Goal: Transaction & Acquisition: Book appointment/travel/reservation

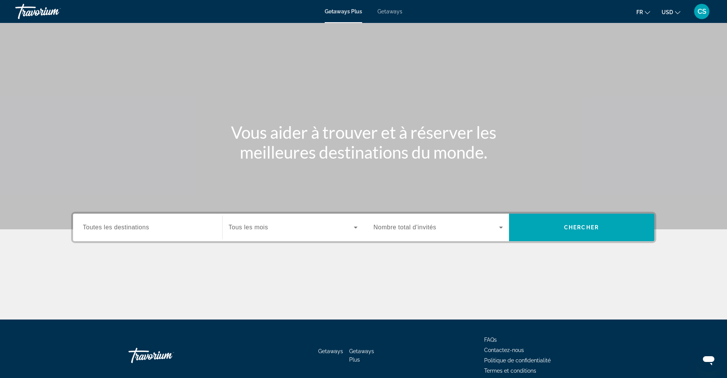
click at [385, 10] on span "Getaways" at bounding box center [389, 11] width 25 height 6
click at [155, 230] on input "Destination Toutes les destinations" at bounding box center [147, 227] width 129 height 9
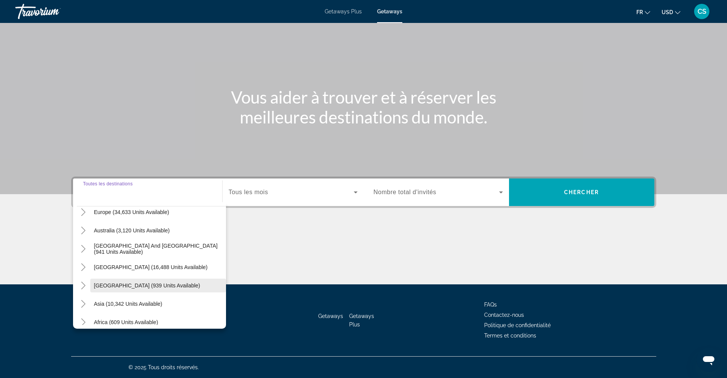
scroll to position [76, 0]
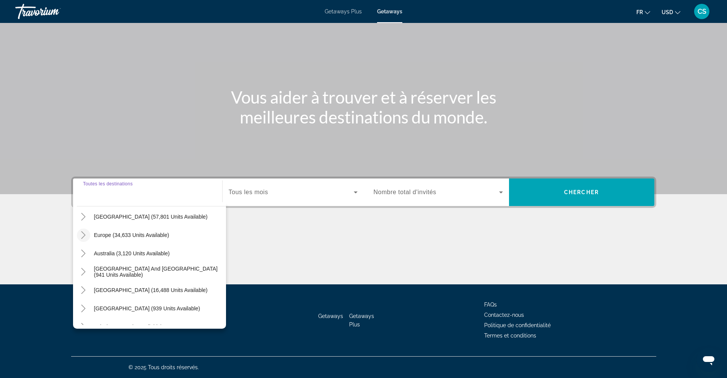
click at [83, 235] on icon "Toggle Europe (34,633 units available)" at bounding box center [84, 235] width 8 height 8
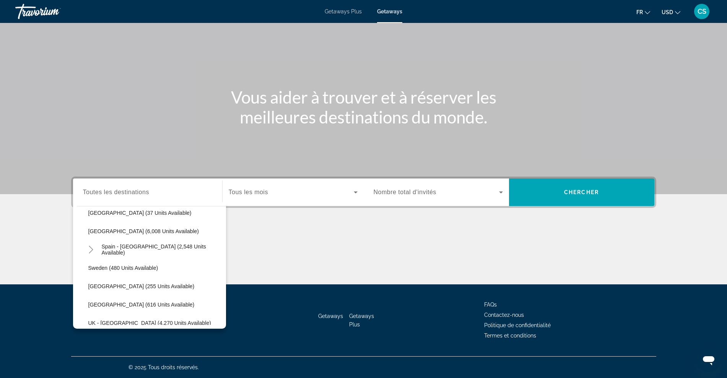
scroll to position [430, 0]
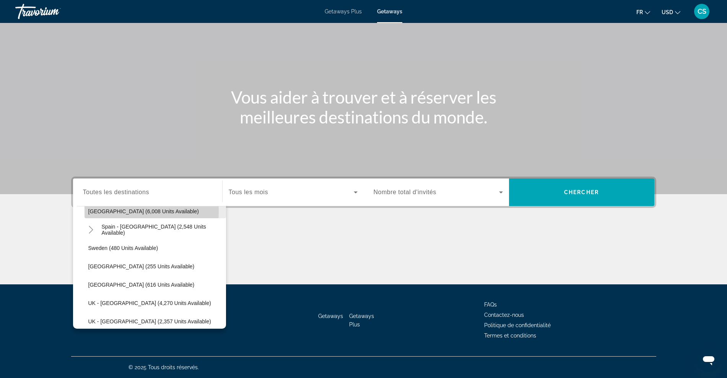
click at [117, 211] on span "Spain (6,008 units available)" at bounding box center [143, 211] width 110 height 6
type input "**********"
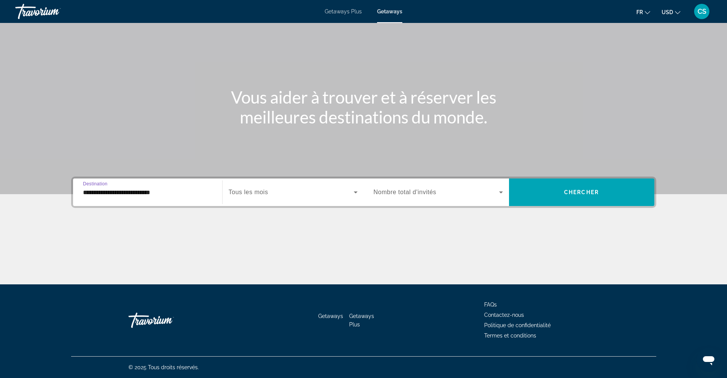
click at [294, 192] on span "Search widget" at bounding box center [291, 192] width 125 height 9
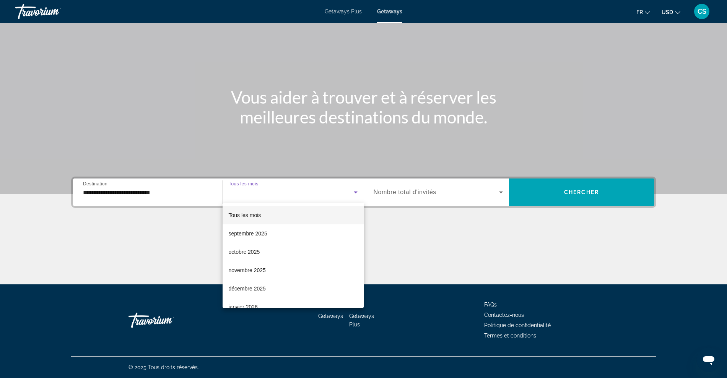
click at [411, 187] on div at bounding box center [363, 189] width 727 height 378
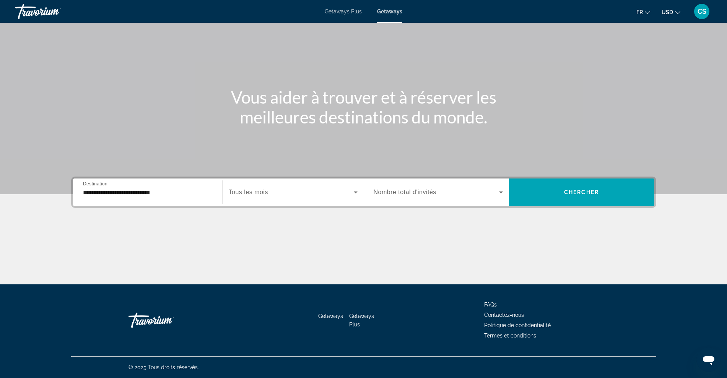
click at [415, 191] on span "Nombre total d'invités" at bounding box center [404, 192] width 63 height 6
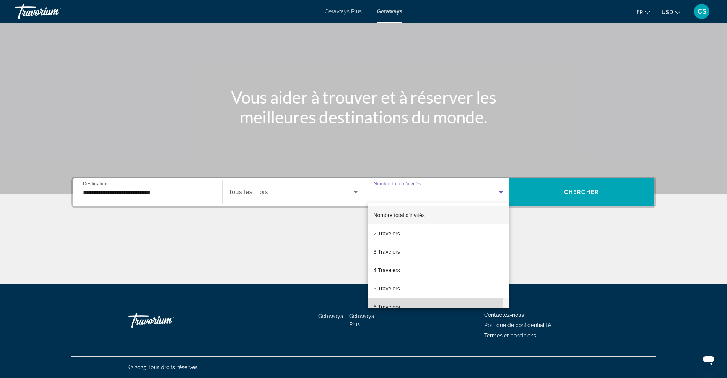
click at [428, 302] on mat-option "6 Travelers" at bounding box center [437, 307] width 141 height 18
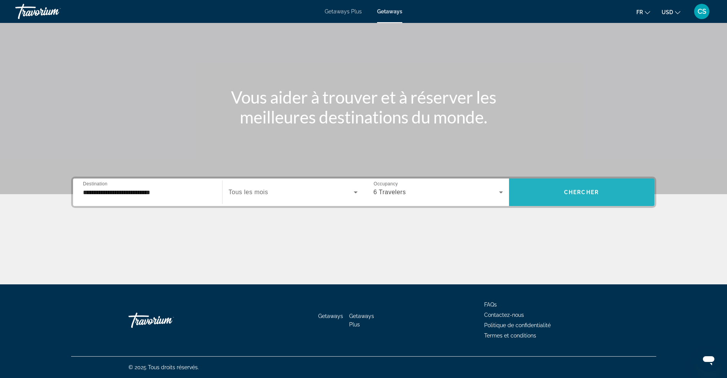
click at [576, 190] on span "Chercher" at bounding box center [581, 192] width 35 height 6
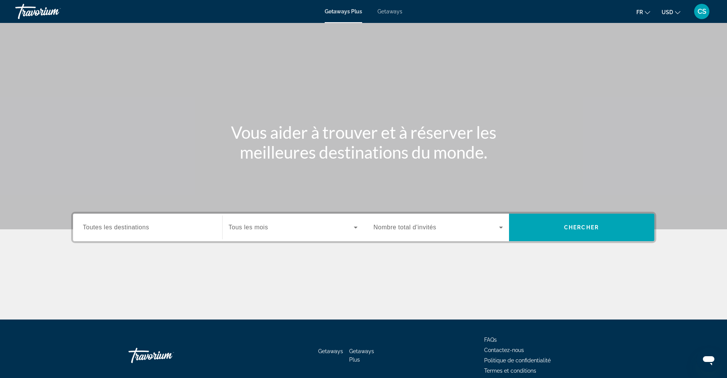
click at [392, 10] on span "Getaways" at bounding box center [389, 11] width 25 height 6
click at [670, 8] on button "USD USD ($) MXN (Mex$) CAD (Can$) GBP (£) EUR (€) AUD (A$) NZD (NZ$) CNY (CN¥)" at bounding box center [670, 11] width 19 height 11
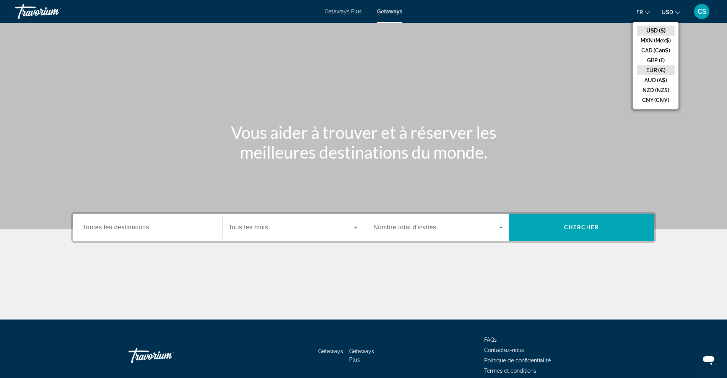
click at [658, 70] on button "EUR (€)" at bounding box center [655, 70] width 38 height 10
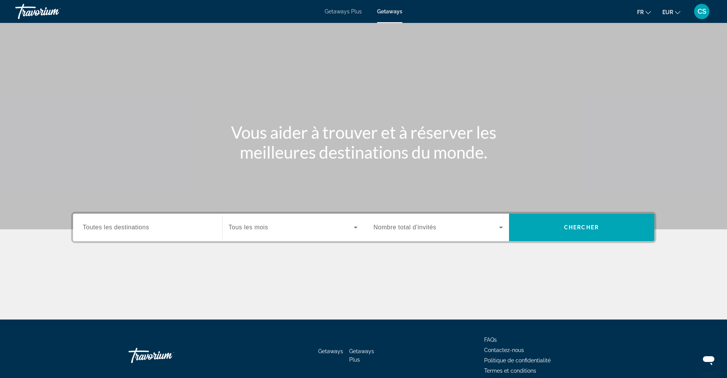
click at [167, 226] on input "Destination Toutes les destinations" at bounding box center [147, 227] width 129 height 9
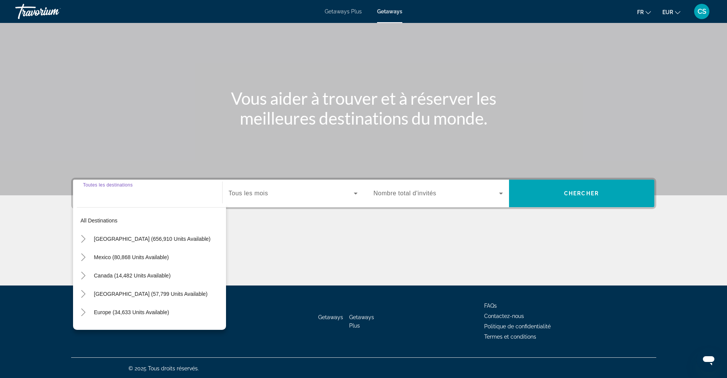
scroll to position [35, 0]
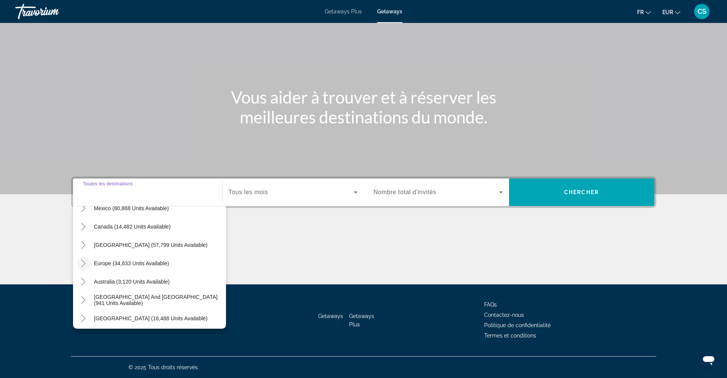
click at [84, 262] on icon "Toggle Europe (34,633 units available)" at bounding box center [83, 264] width 4 height 8
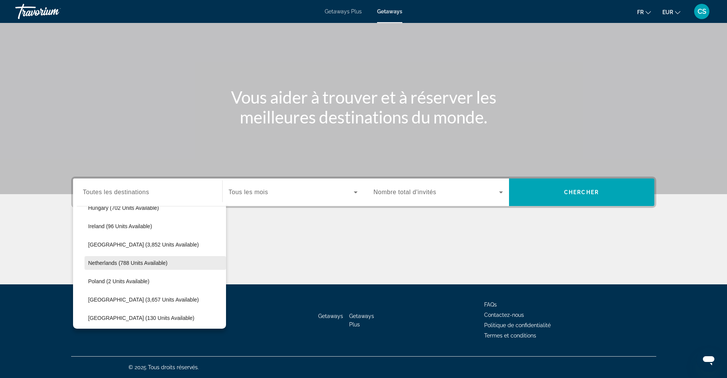
scroll to position [382, 0]
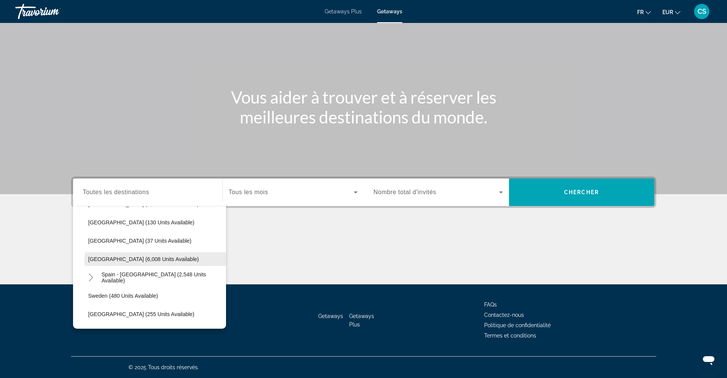
click at [102, 259] on span "Spain (6,008 units available)" at bounding box center [143, 259] width 110 height 6
type input "**********"
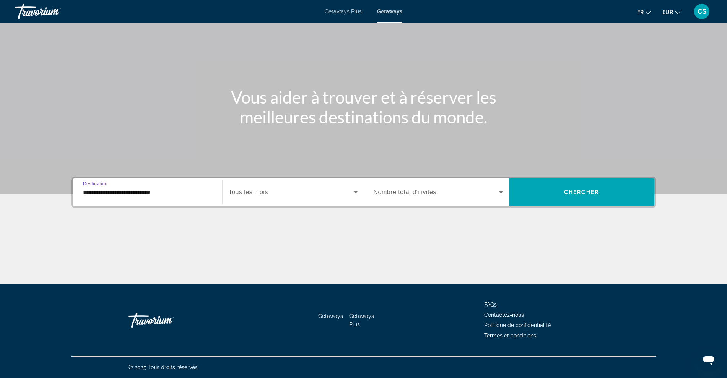
click at [427, 196] on span "Search widget" at bounding box center [435, 192] width 125 height 9
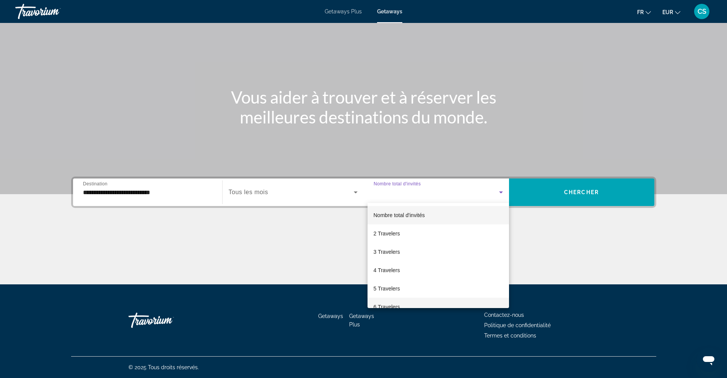
click at [419, 304] on mat-option "6 Travelers" at bounding box center [437, 307] width 141 height 18
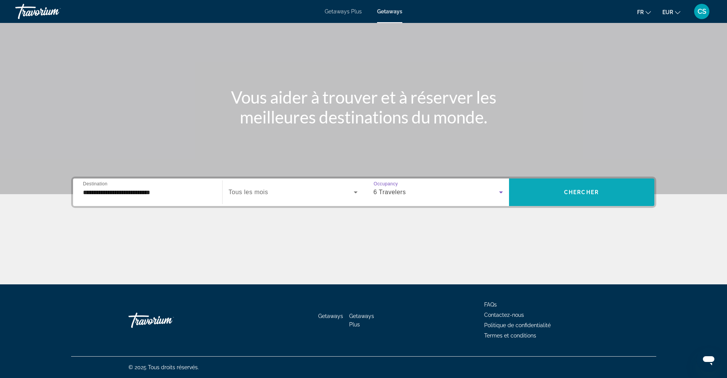
click at [591, 180] on span "Search widget" at bounding box center [581, 193] width 145 height 28
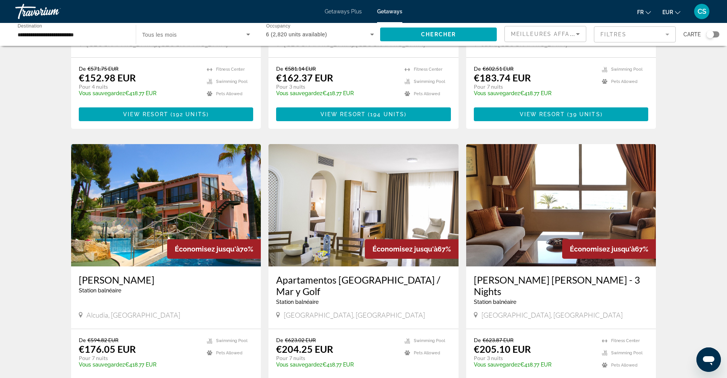
scroll to position [239, 0]
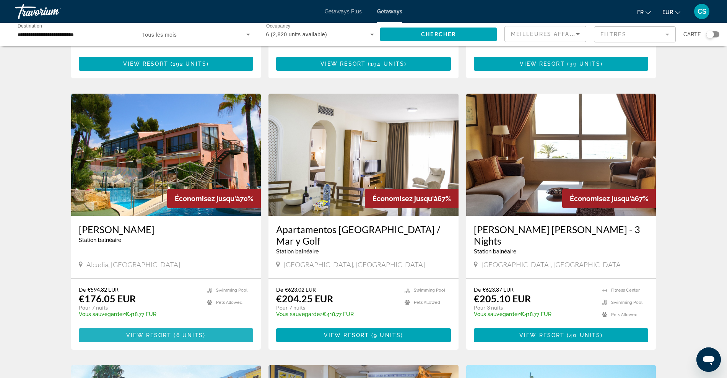
click at [175, 332] on span "( 6 units )" at bounding box center [188, 335] width 34 height 6
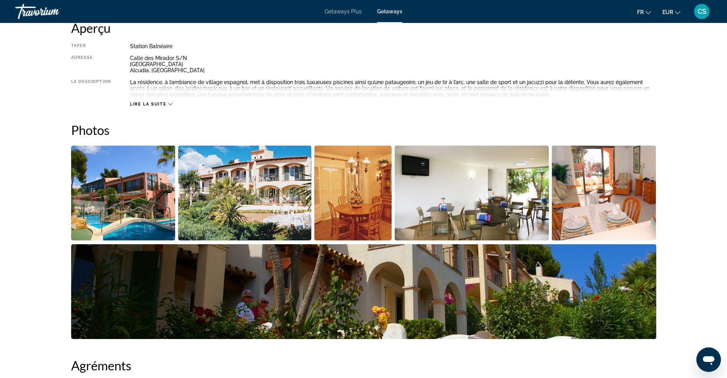
scroll to position [287, 0]
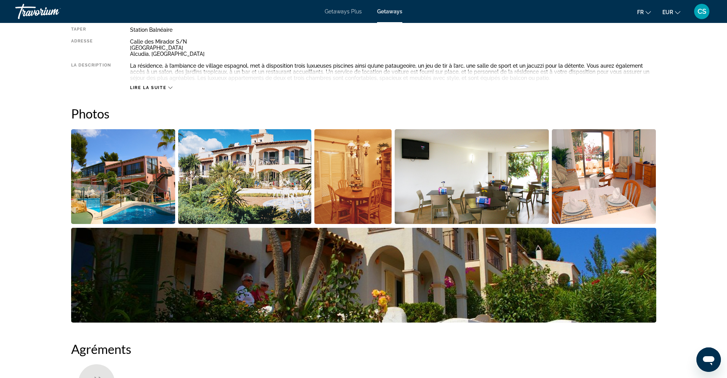
click at [95, 170] on img "Open full-screen image slider" at bounding box center [123, 176] width 104 height 95
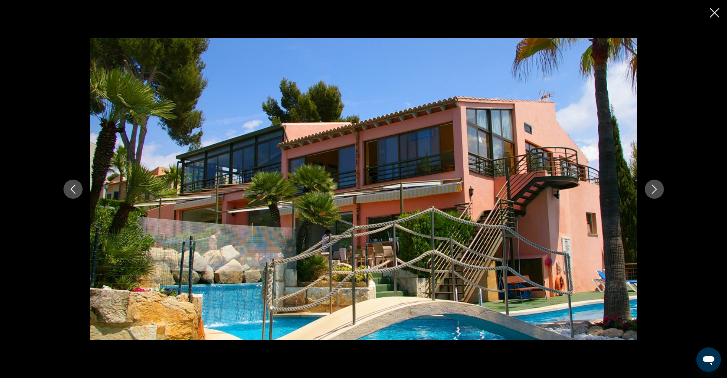
click at [665, 193] on div "prev next" at bounding box center [363, 189] width 615 height 302
click at [654, 188] on icon "Next image" at bounding box center [653, 189] width 9 height 9
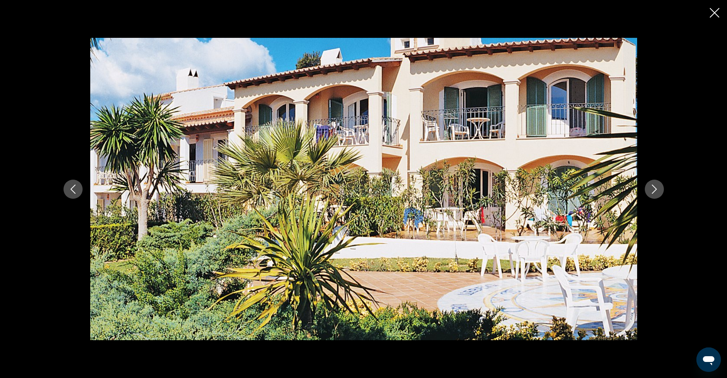
click at [654, 188] on icon "Next image" at bounding box center [653, 189] width 9 height 9
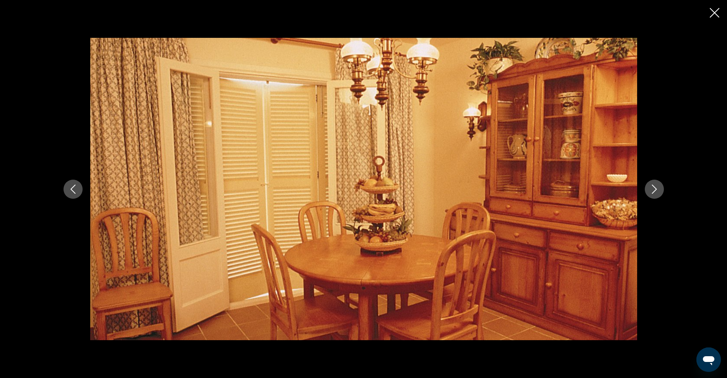
click at [654, 188] on icon "Next image" at bounding box center [653, 189] width 9 height 9
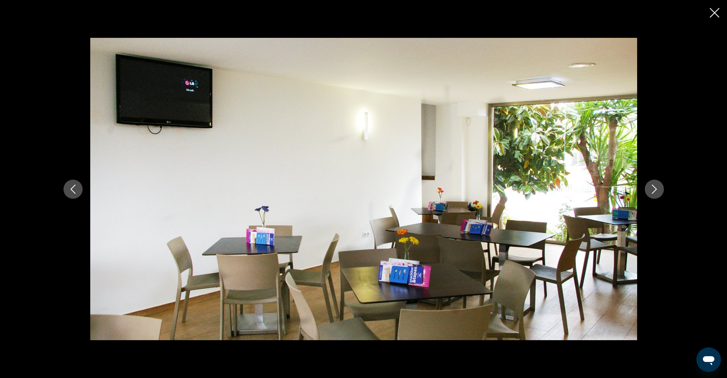
click at [654, 188] on icon "Next image" at bounding box center [653, 189] width 9 height 9
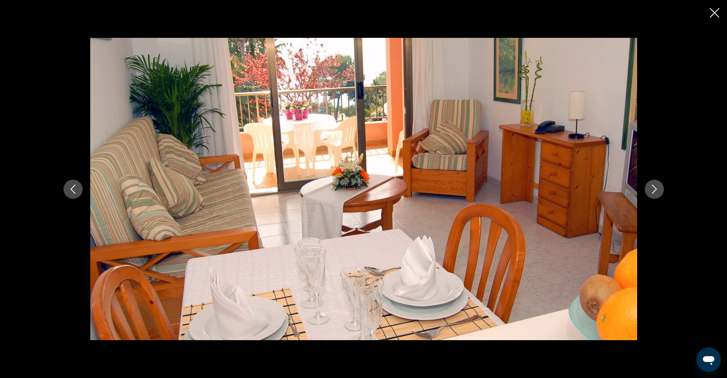
click at [654, 188] on icon "Next image" at bounding box center [653, 189] width 9 height 9
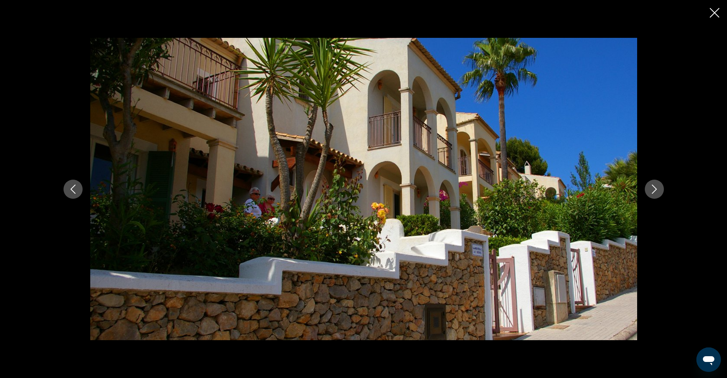
click at [654, 188] on icon "Next image" at bounding box center [653, 189] width 9 height 9
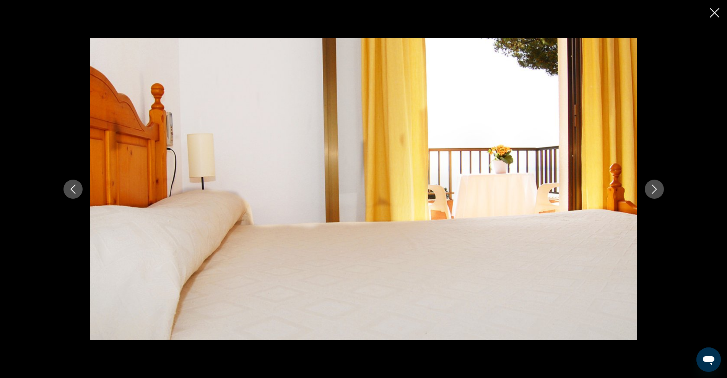
click at [654, 188] on icon "Next image" at bounding box center [653, 189] width 9 height 9
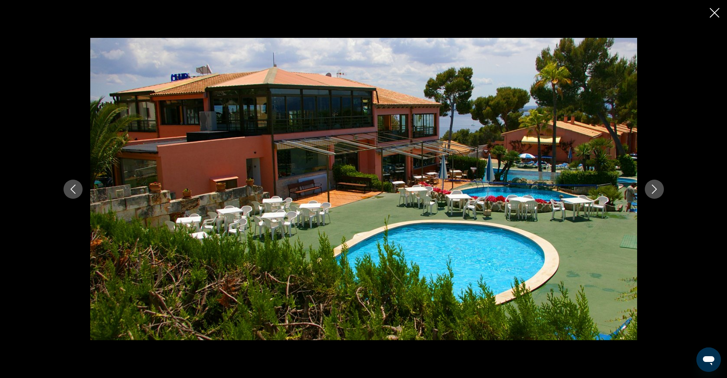
click at [654, 188] on icon "Next image" at bounding box center [653, 189] width 9 height 9
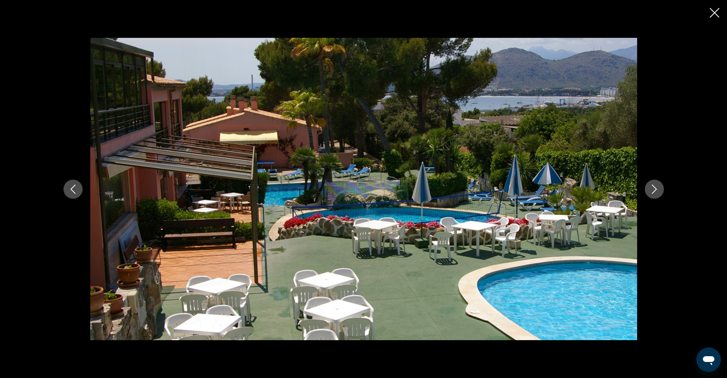
click at [654, 188] on icon "Next image" at bounding box center [653, 189] width 9 height 9
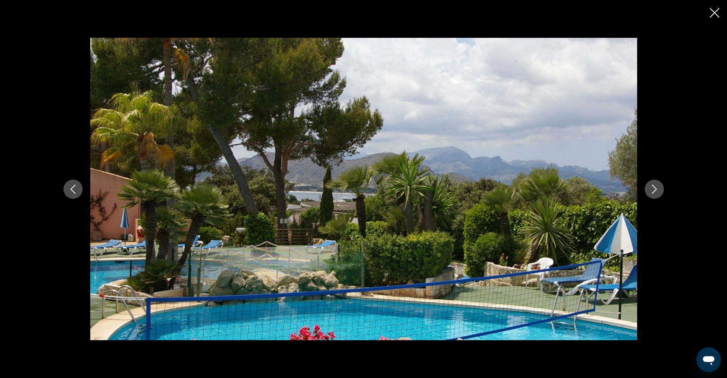
click at [654, 188] on icon "Next image" at bounding box center [653, 189] width 9 height 9
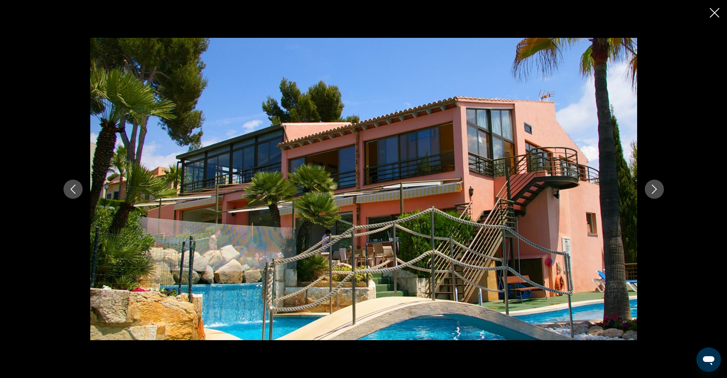
click at [654, 188] on icon "Next image" at bounding box center [653, 189] width 9 height 9
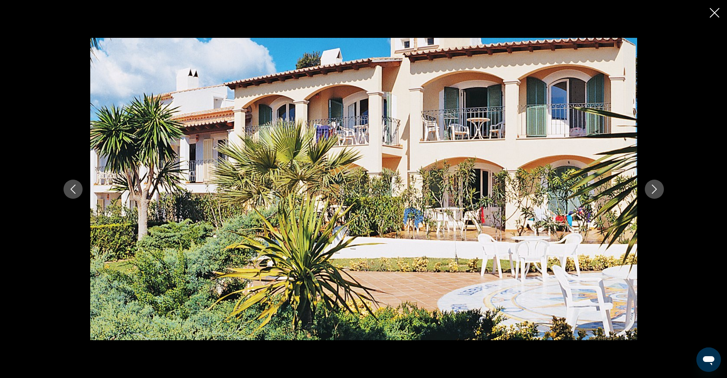
click at [720, 11] on div "prev next" at bounding box center [363, 189] width 727 height 378
click at [717, 12] on icon "Close slideshow" at bounding box center [714, 13] width 10 height 10
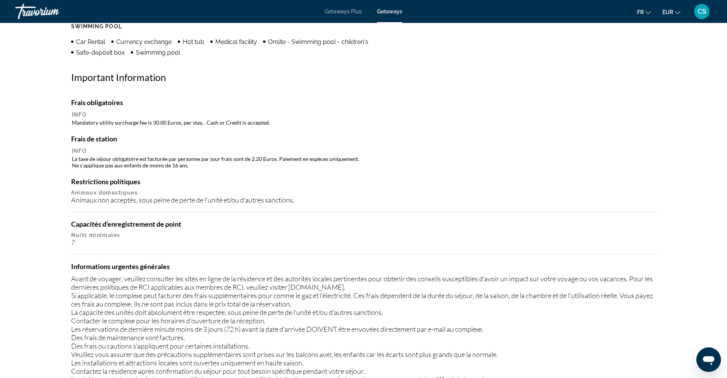
scroll to position [669, 0]
drag, startPoint x: 74, startPoint y: 123, endPoint x: 201, endPoint y: 120, distance: 127.7
click at [201, 120] on td "Mandatory utility surcharge fee is 30.00 Euros, per stay, . Cash or Credit is a…" at bounding box center [363, 123] width 583 height 7
drag, startPoint x: 187, startPoint y: 128, endPoint x: 77, endPoint y: 125, distance: 109.7
click at [77, 125] on td "Mandatory utility surcharge fee is 30.00 Euros, per stay, . Cash or Credit is a…" at bounding box center [363, 123] width 583 height 7
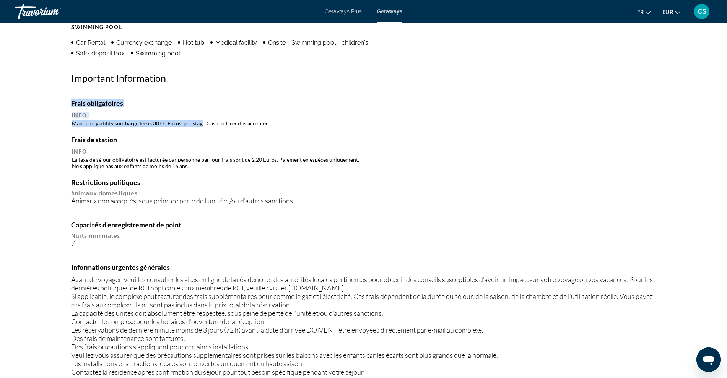
drag, startPoint x: 68, startPoint y: 127, endPoint x: 201, endPoint y: 125, distance: 133.4
click at [201, 125] on div "Aperçu Taper Station balnéaire Tout inclus Pas tout compris Adresse Calle des M…" at bounding box center [363, 367] width 592 height 1490
copy div "Frais obligatoires Info Mandatory utility surcharge fee is 30.00 Euros, per sta…"
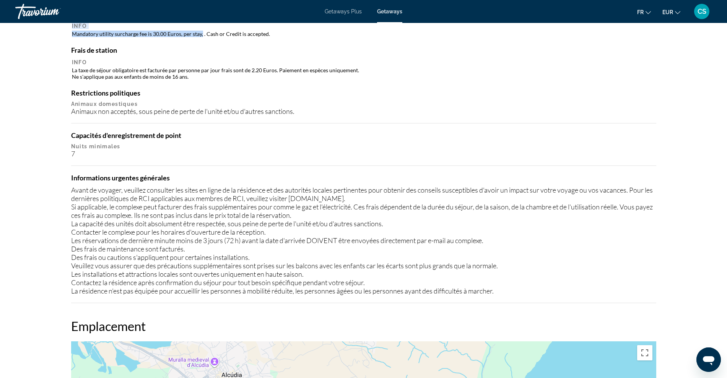
scroll to position [764, 0]
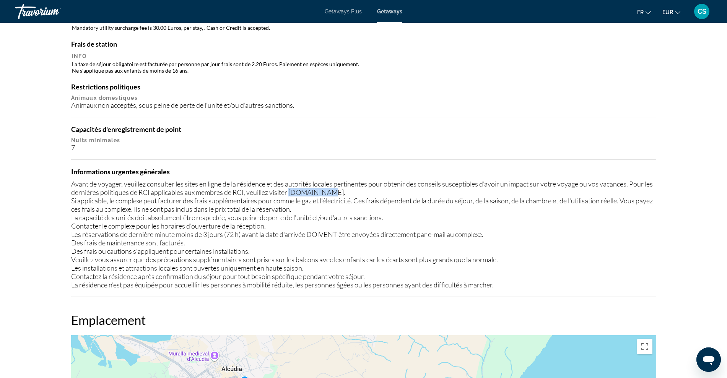
drag, startPoint x: 301, startPoint y: 192, endPoint x: 337, endPoint y: 192, distance: 35.9
click at [337, 192] on div "Avant de voyager, veuillez consulter les sites en ligne de la résidence et des …" at bounding box center [363, 234] width 585 height 109
copy div "www.rci.com"
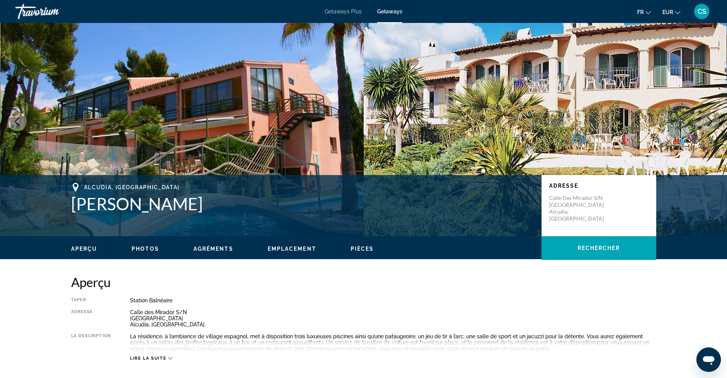
scroll to position [0, 0]
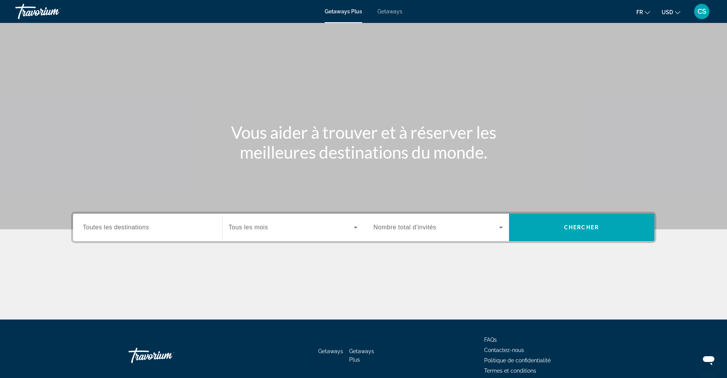
click at [393, 10] on span "Getaways" at bounding box center [389, 11] width 25 height 6
click at [96, 226] on span "Toutes les destinations" at bounding box center [116, 227] width 66 height 6
click at [96, 226] on input "Destination Toutes les destinations" at bounding box center [147, 227] width 129 height 9
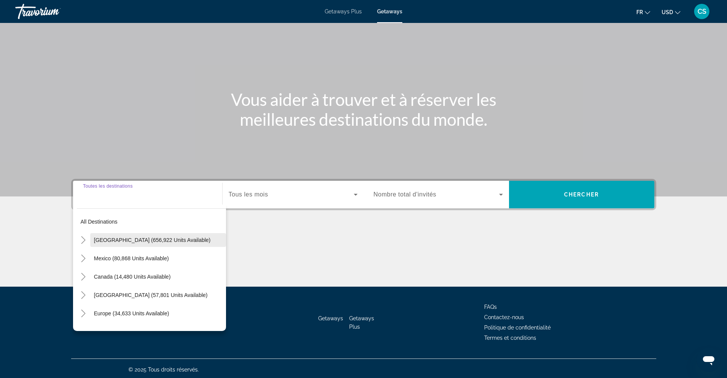
scroll to position [35, 0]
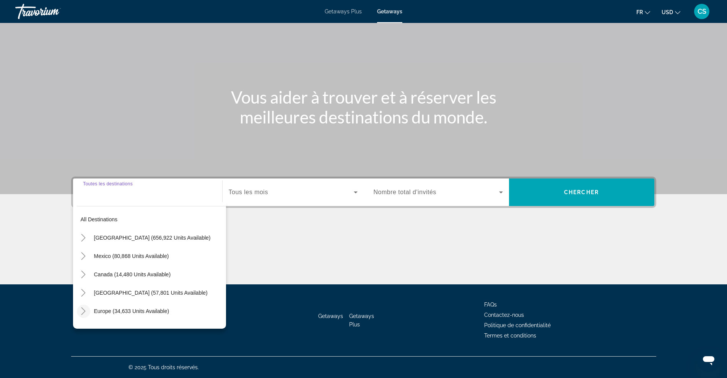
click at [83, 311] on icon "Toggle Europe (34,633 units available)" at bounding box center [84, 311] width 8 height 8
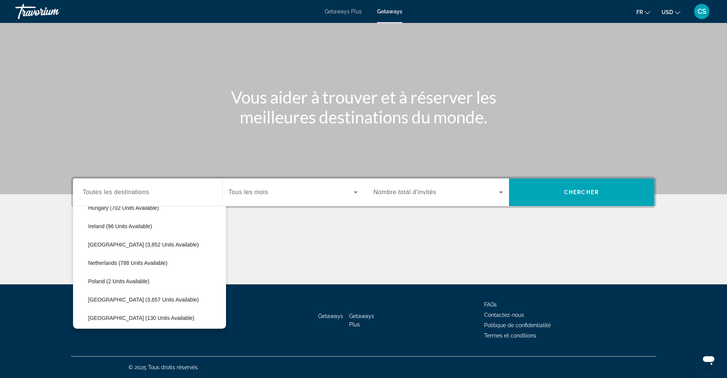
scroll to position [334, 0]
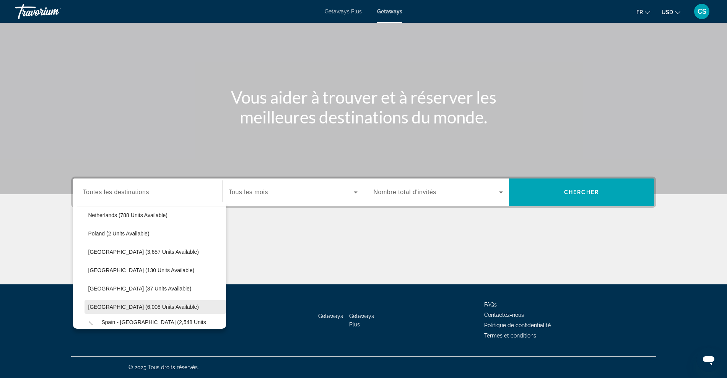
click at [117, 307] on span "Spain (6,008 units available)" at bounding box center [143, 307] width 110 height 6
type input "**********"
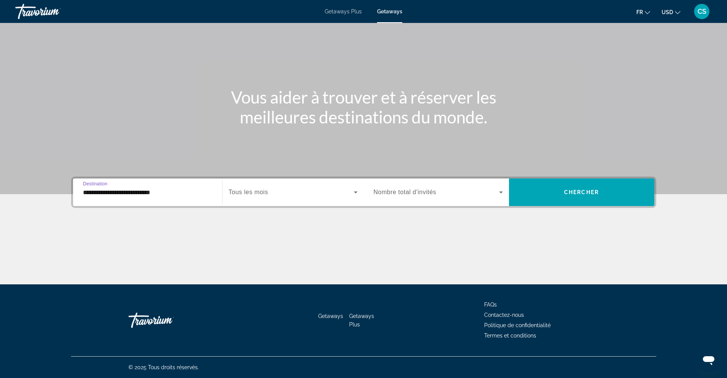
click at [390, 193] on span "Nombre total d'invités" at bounding box center [404, 192] width 63 height 6
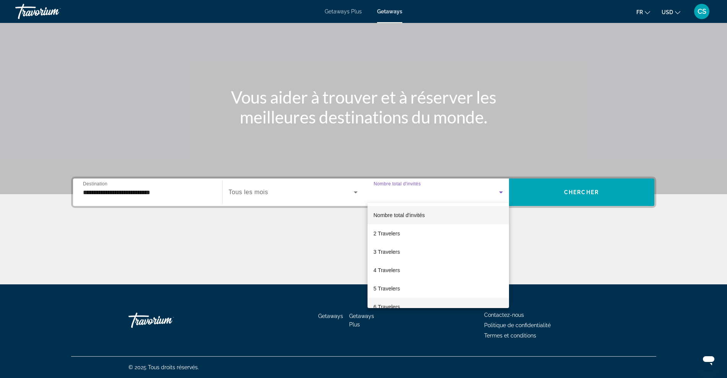
click at [399, 300] on mat-option "6 Travelers" at bounding box center [437, 307] width 141 height 18
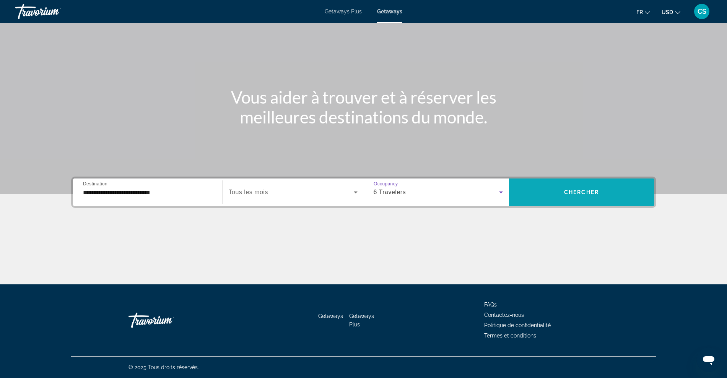
click at [602, 196] on span "Search widget" at bounding box center [581, 192] width 145 height 18
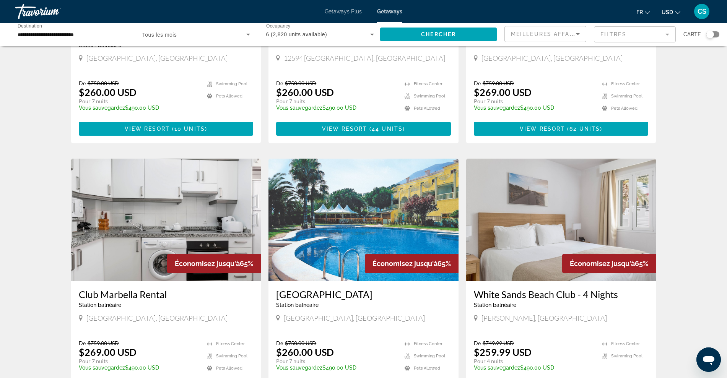
scroll to position [859, 0]
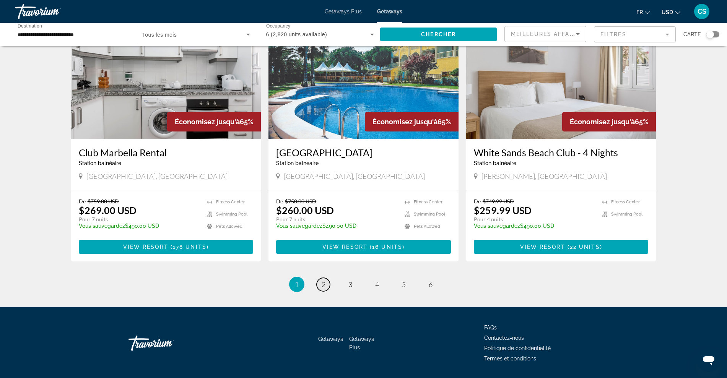
click at [321, 280] on span "2" at bounding box center [323, 284] width 4 height 8
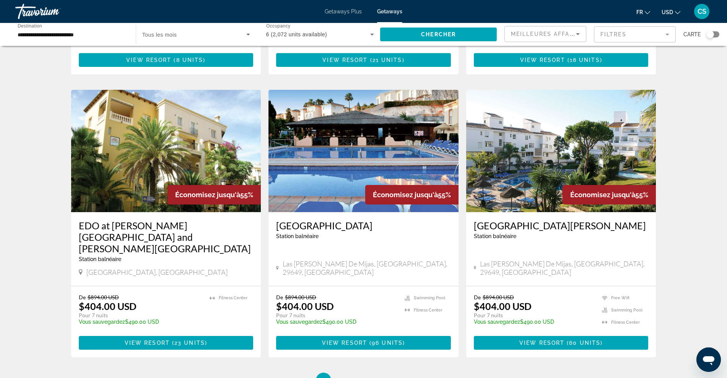
scroll to position [870, 0]
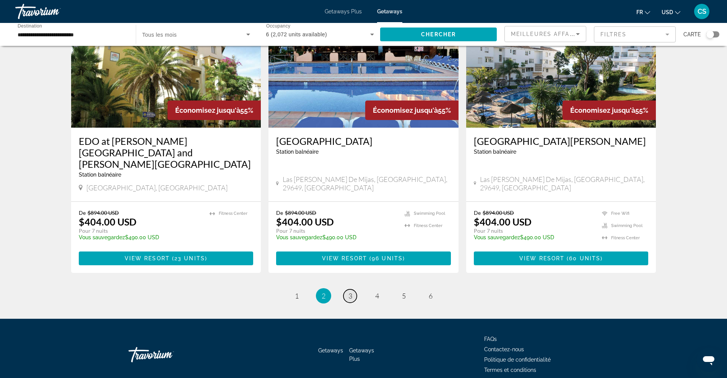
click at [355, 289] on link "page 3" at bounding box center [349, 295] width 13 height 13
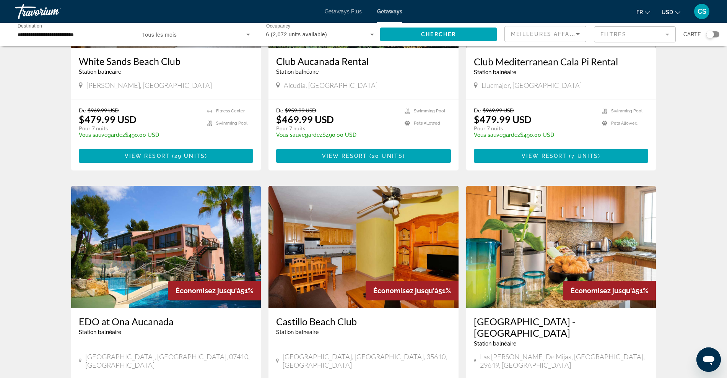
scroll to position [573, 0]
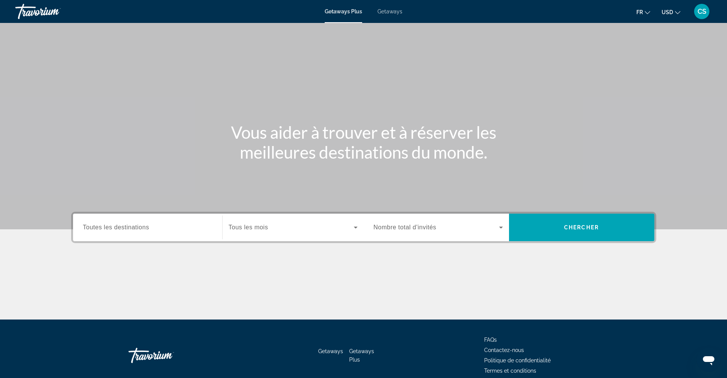
click at [707, 10] on div "CS" at bounding box center [701, 11] width 15 height 15
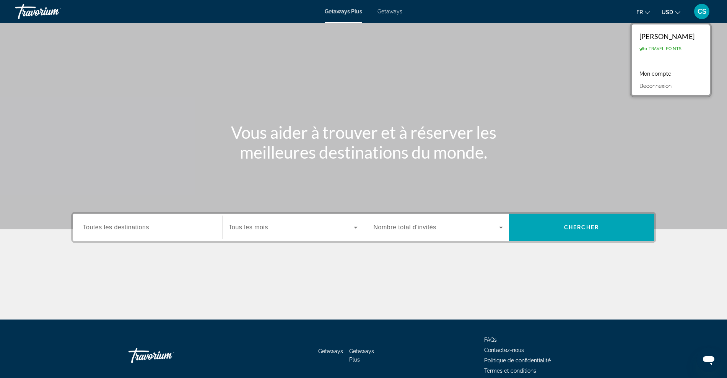
click at [654, 74] on link "Mon compte" at bounding box center [654, 74] width 39 height 10
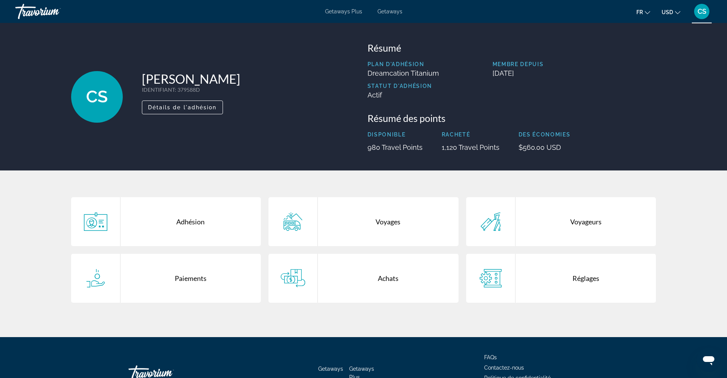
click at [393, 277] on div "Achats" at bounding box center [388, 278] width 141 height 49
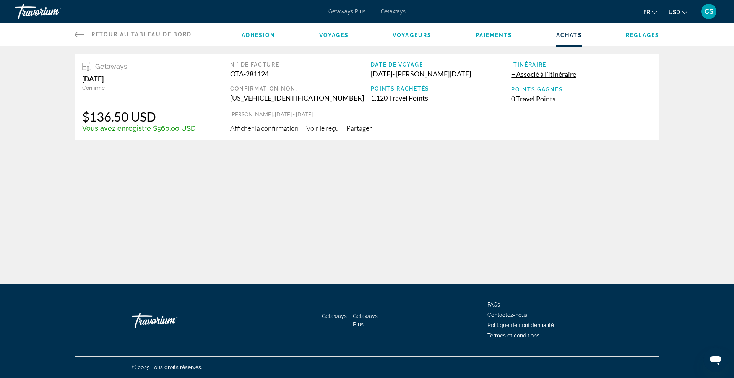
click at [289, 130] on span "Afficher la confirmation" at bounding box center [264, 128] width 68 height 8
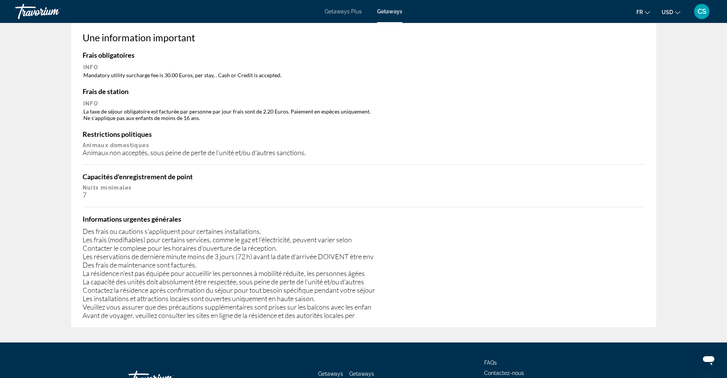
scroll to position [382, 0]
